Goal: Find specific page/section: Find specific page/section

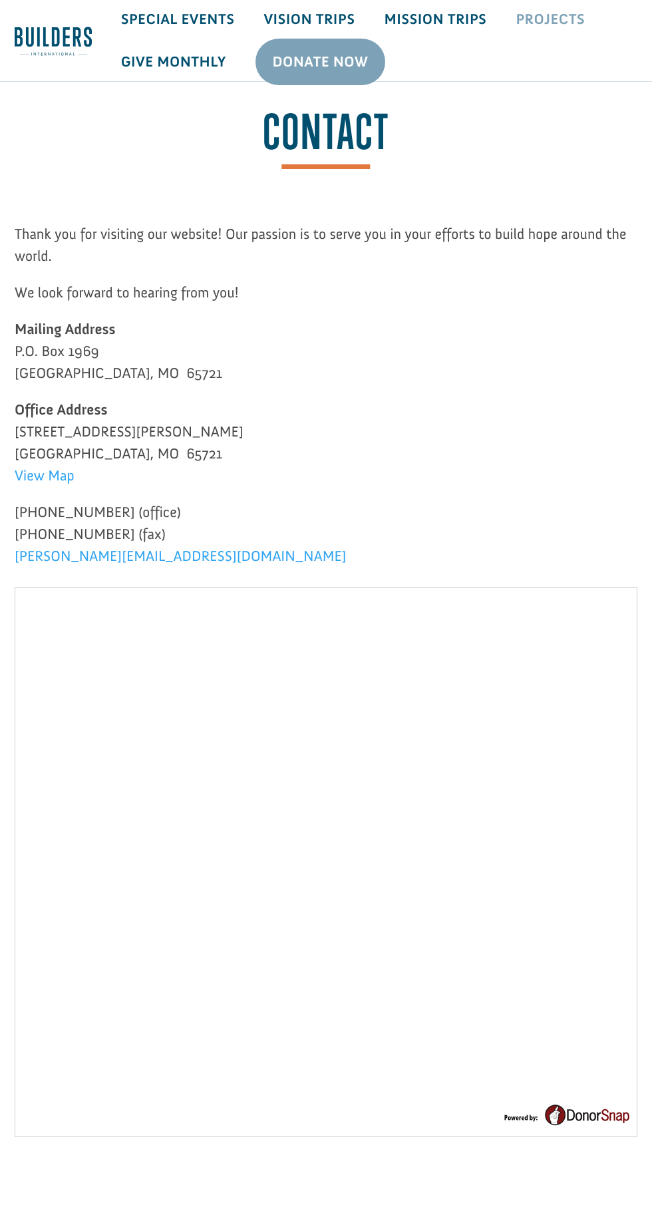
click at [576, 27] on link "Projects" at bounding box center [550, 19] width 98 height 39
